Goal: Task Accomplishment & Management: Manage account settings

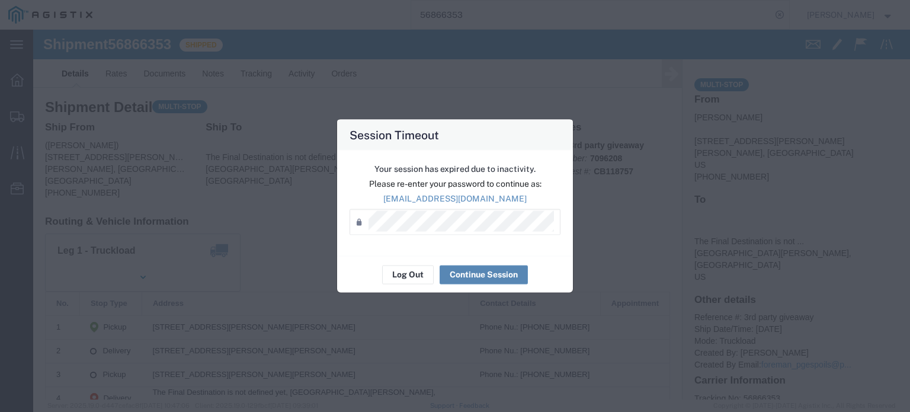
click at [481, 270] on button "Continue Session" at bounding box center [484, 274] width 88 height 19
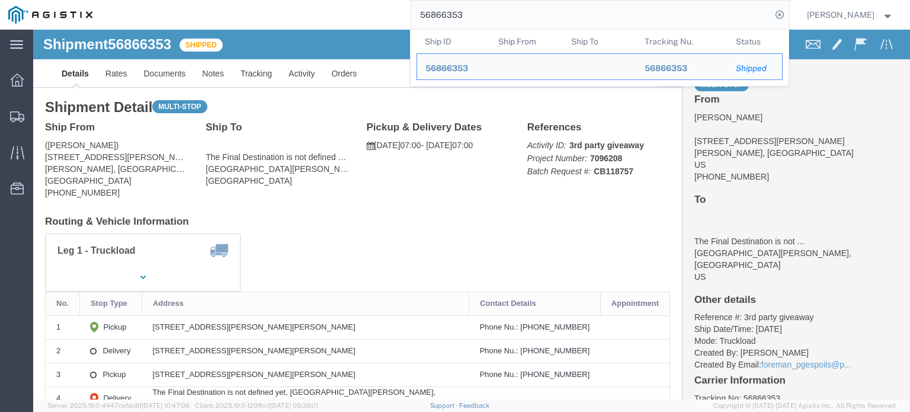
drag, startPoint x: 469, startPoint y: 17, endPoint x: 452, endPoint y: 21, distance: 17.8
click at [452, 21] on input "56866353" at bounding box center [591, 15] width 360 height 28
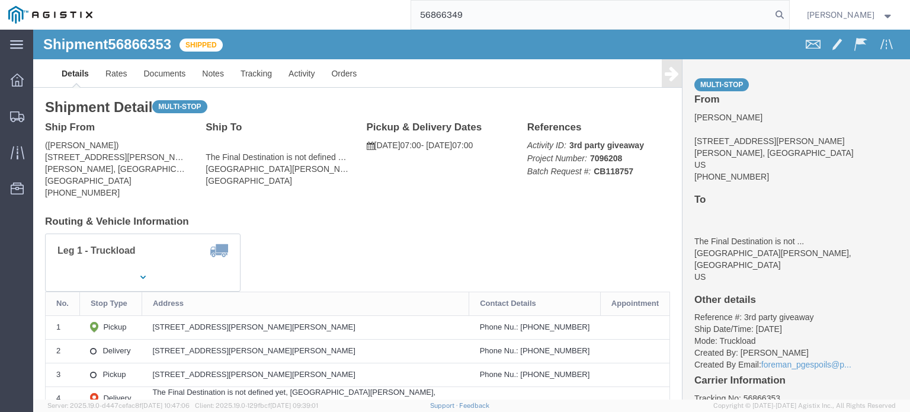
type input "56866349"
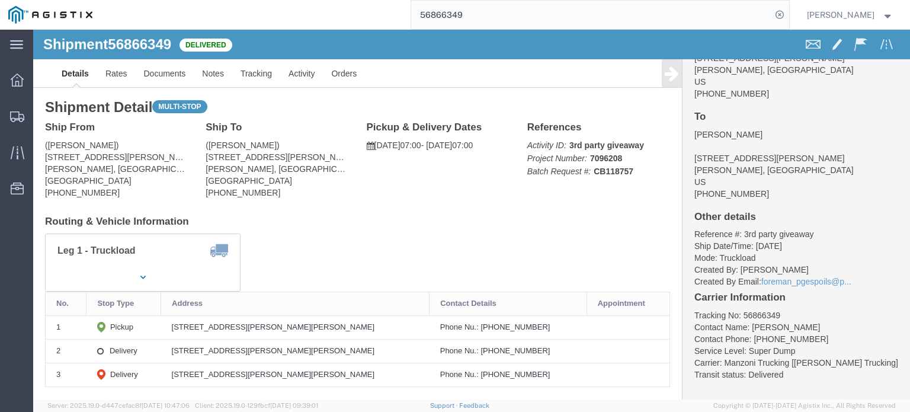
scroll to position [87, 0]
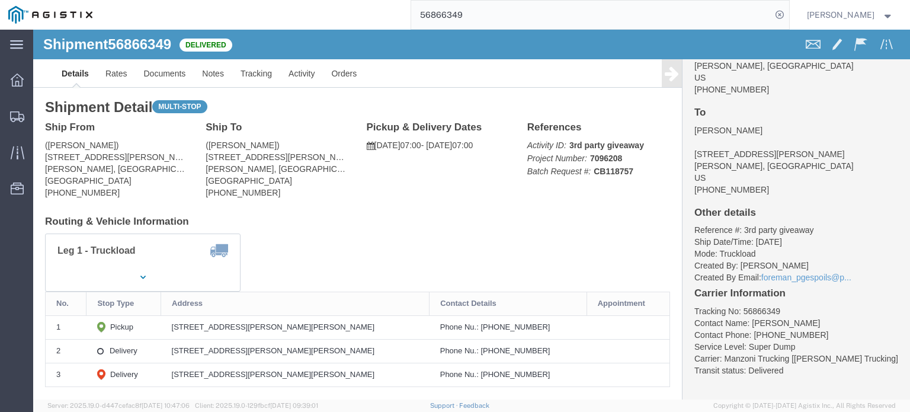
click icon
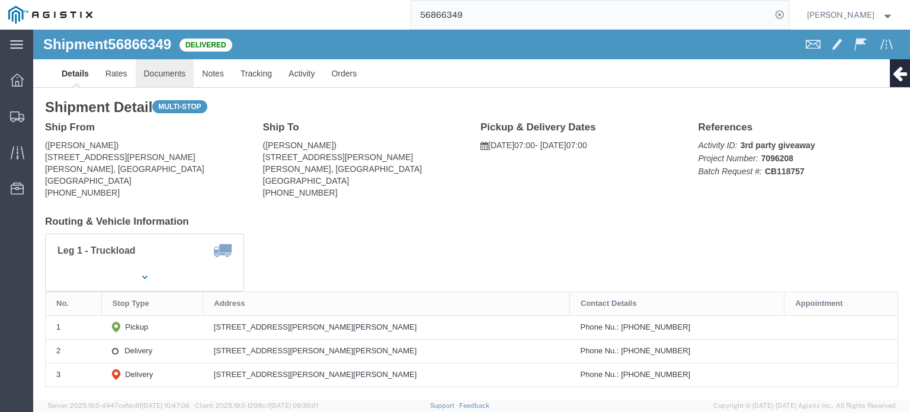
click link "Documents"
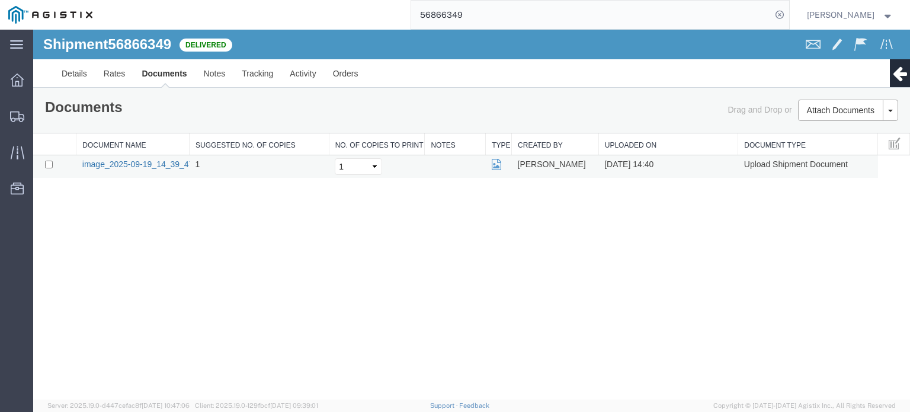
click at [121, 161] on link "image_2025-09-19_14_39_47.jpg" at bounding box center [144, 163] width 124 height 9
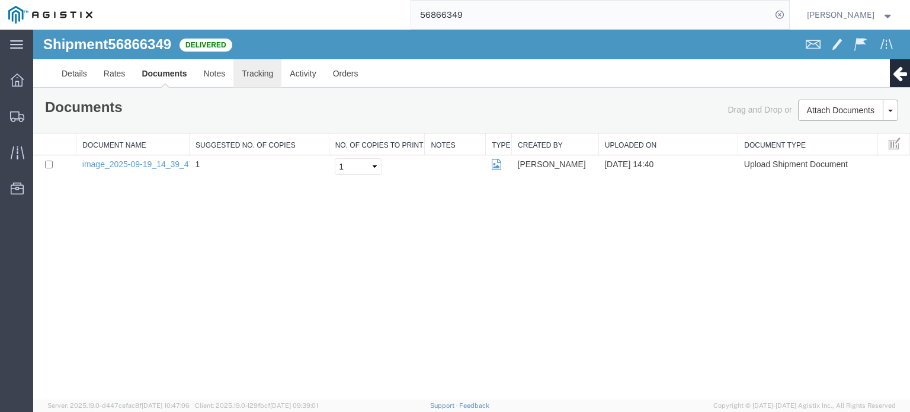
click at [256, 76] on link "Tracking" at bounding box center [257, 73] width 48 height 28
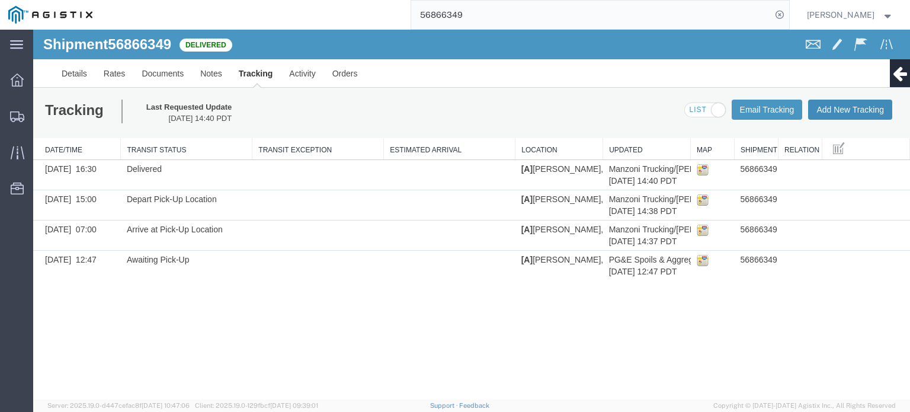
click at [837, 105] on button "Add New Tracking" at bounding box center [850, 110] width 84 height 20
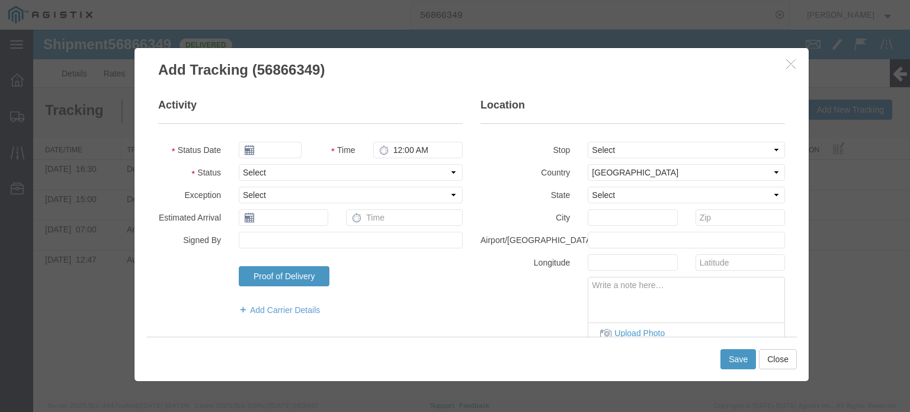
type input "[DATE]"
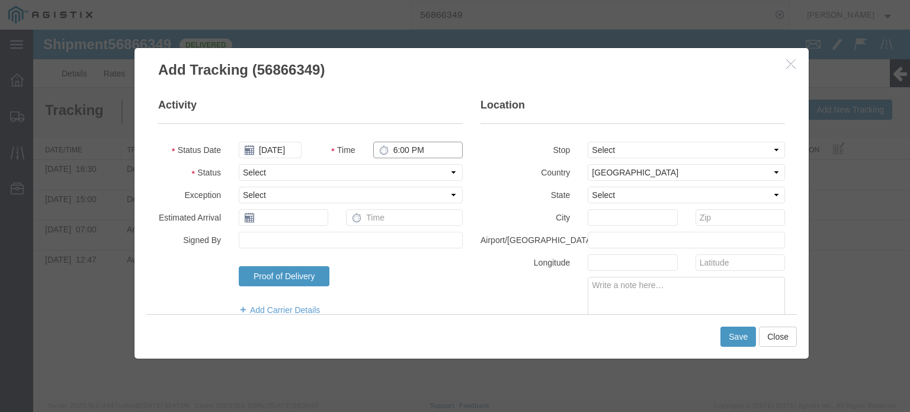
click at [397, 149] on input "6:00 PM" at bounding box center [417, 150] width 89 height 17
type input "12:00 PM"
click at [434, 177] on select "Select Arrival Notice Available Arrival Notice Imported Arrive at Delivery Loca…" at bounding box center [351, 172] width 224 height 17
select select "BREAKSTART"
click at [239, 164] on select "Select Arrival Notice Available Arrival Notice Imported Arrive at Delivery Loca…" at bounding box center [351, 172] width 224 height 17
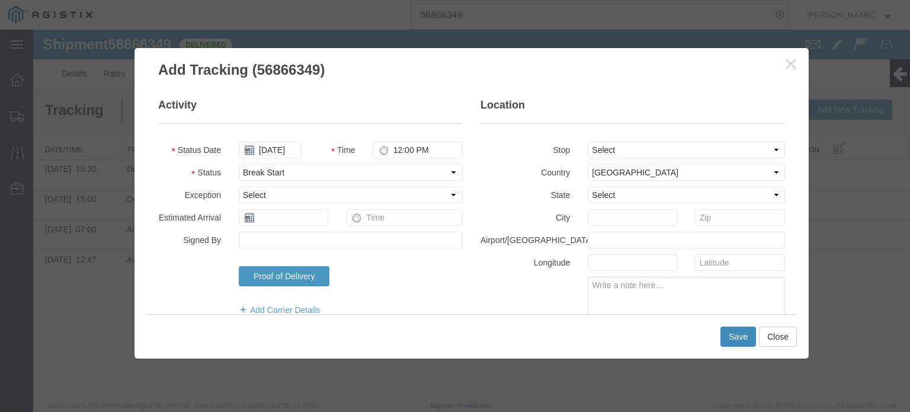
click at [745, 336] on button "Save" at bounding box center [739, 337] width 36 height 20
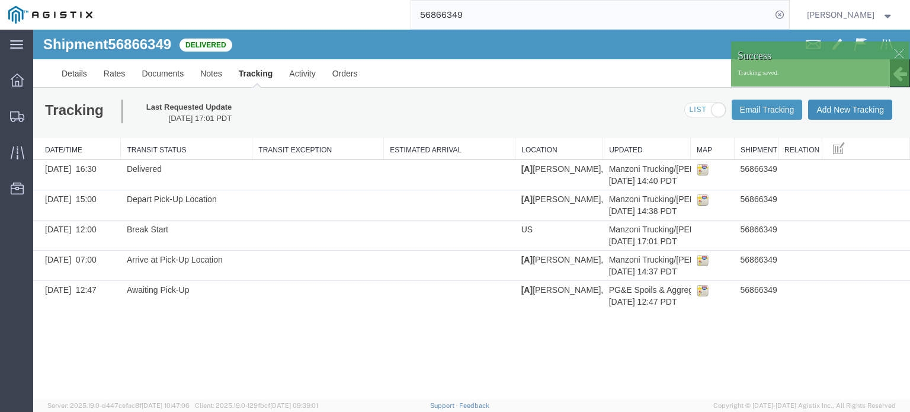
click at [837, 108] on button "Add New Tracking" at bounding box center [850, 110] width 84 height 20
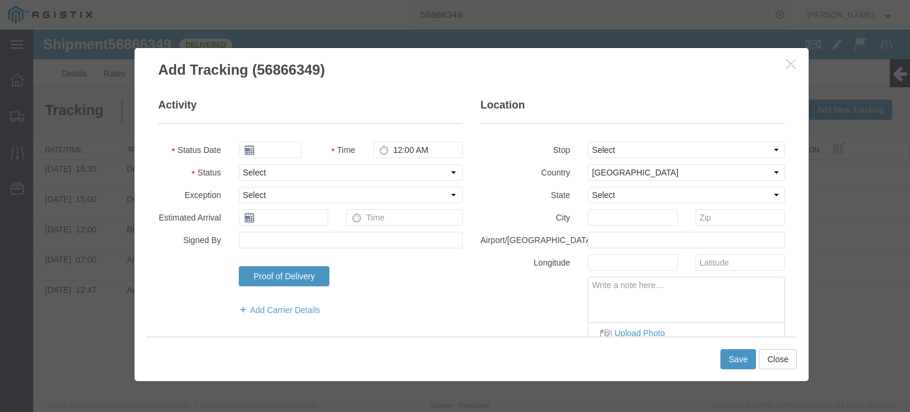
type input "[DATE]"
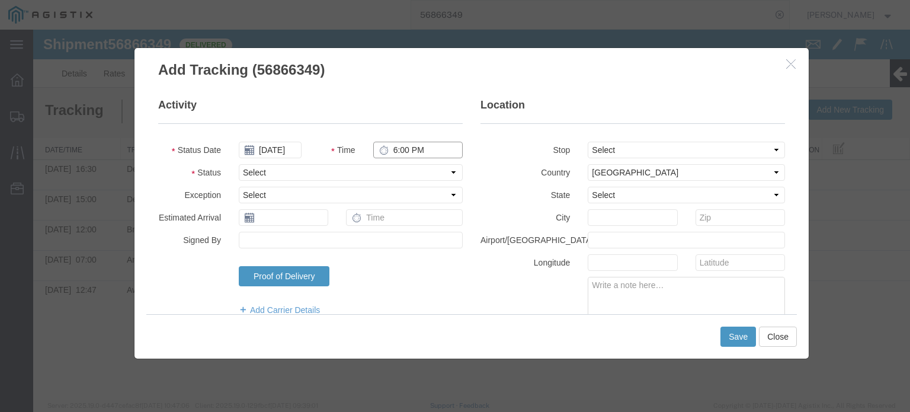
click at [410, 147] on input "6:00 PM" at bounding box center [417, 150] width 89 height 17
type input "12:30 PM"
click at [433, 172] on select "Select Arrival Notice Available Arrival Notice Imported Arrive at Delivery Loca…" at bounding box center [351, 172] width 224 height 17
select select "BREAKSTOP"
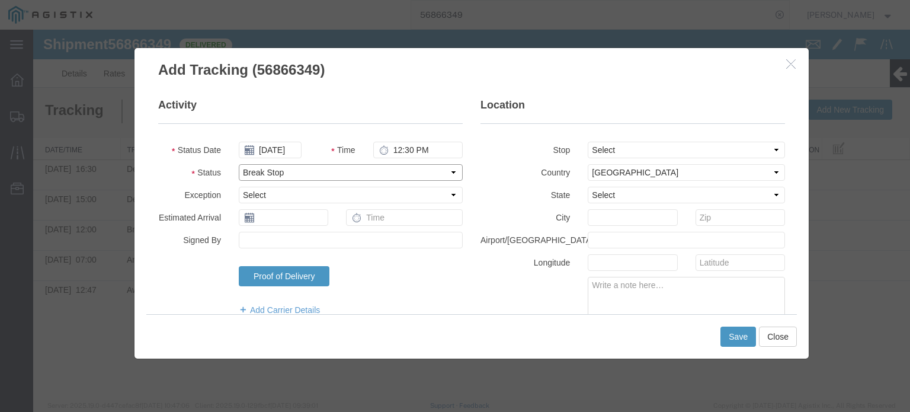
click at [239, 164] on select "Select Arrival Notice Available Arrival Notice Imported Arrive at Delivery Loca…" at bounding box center [351, 172] width 224 height 17
click at [732, 336] on button "Save" at bounding box center [739, 337] width 36 height 20
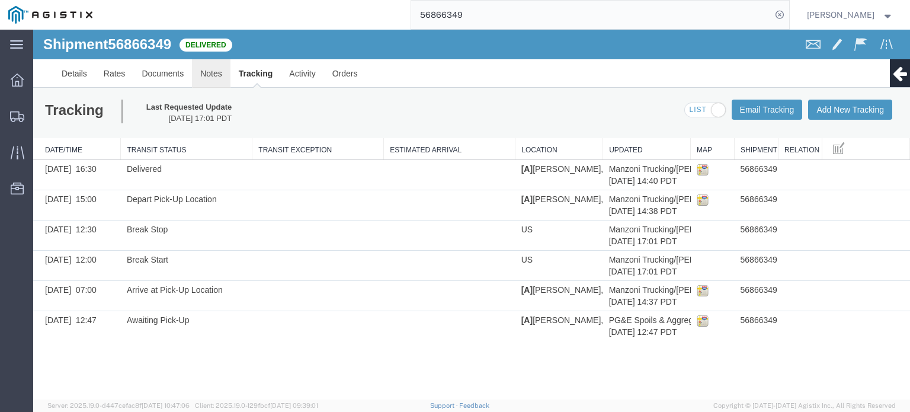
click at [212, 73] on link "Notes" at bounding box center [211, 73] width 39 height 28
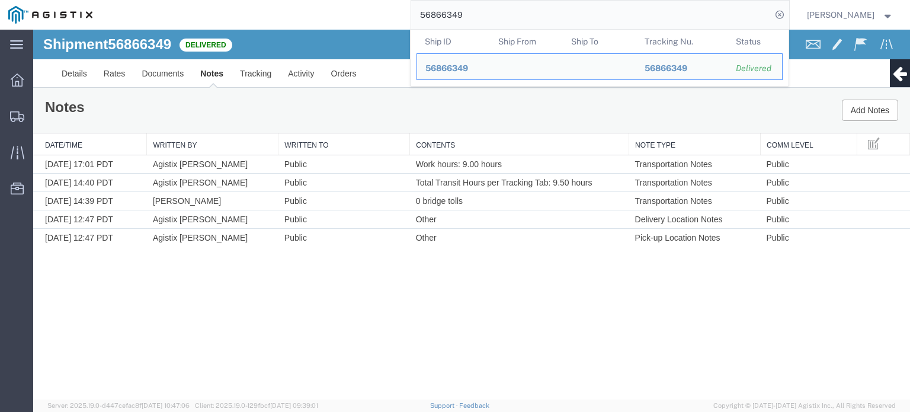
click at [468, 16] on input "56866349" at bounding box center [591, 15] width 360 height 28
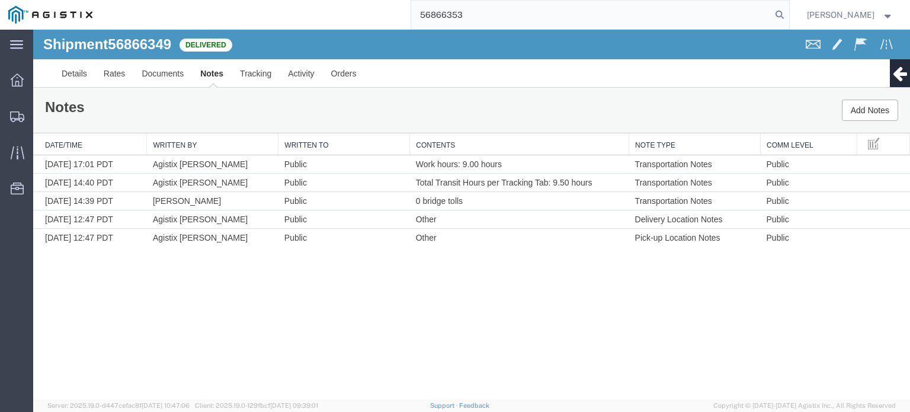
type input "56866353"
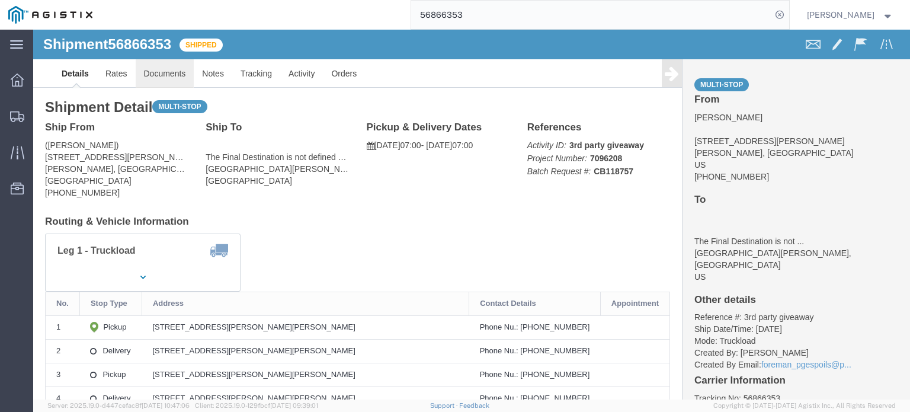
click link "Documents"
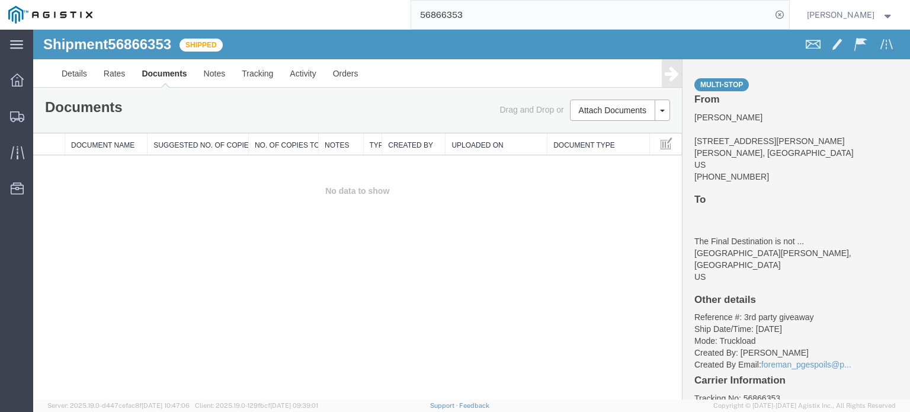
click at [672, 75] on icon at bounding box center [672, 73] width 14 height 17
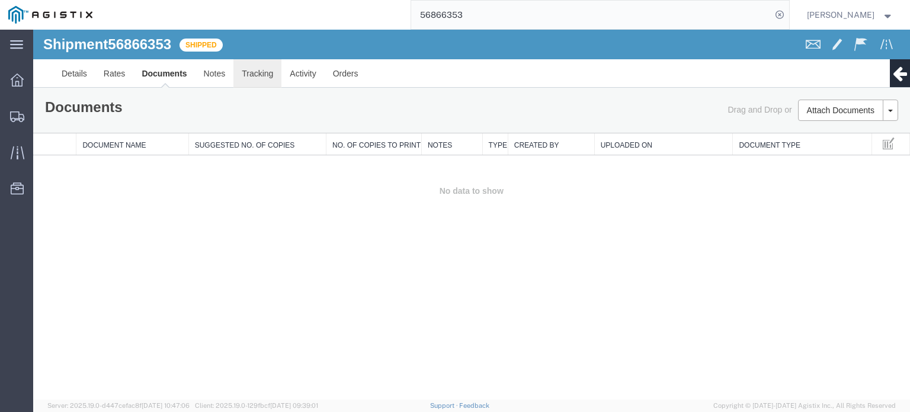
click at [254, 69] on link "Tracking" at bounding box center [257, 73] width 48 height 28
